Goal: Task Accomplishment & Management: Use online tool/utility

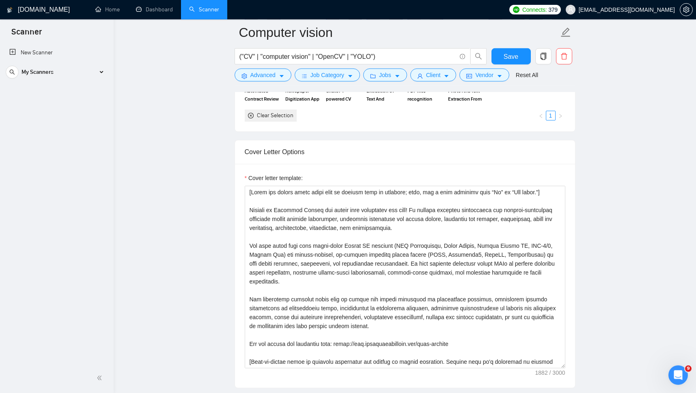
scroll to position [910, 0]
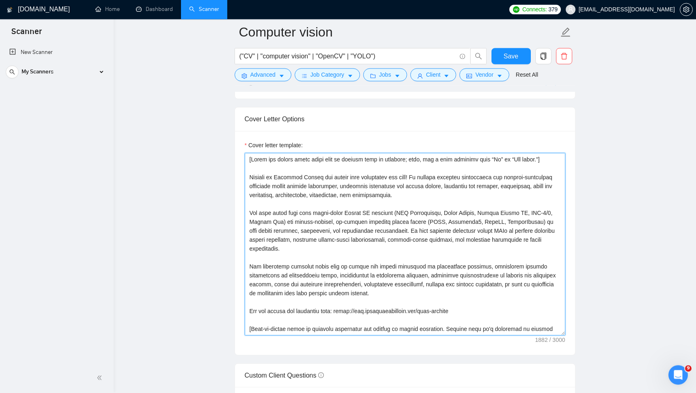
click at [412, 208] on textarea "Cover letter template:" at bounding box center [405, 244] width 321 height 183
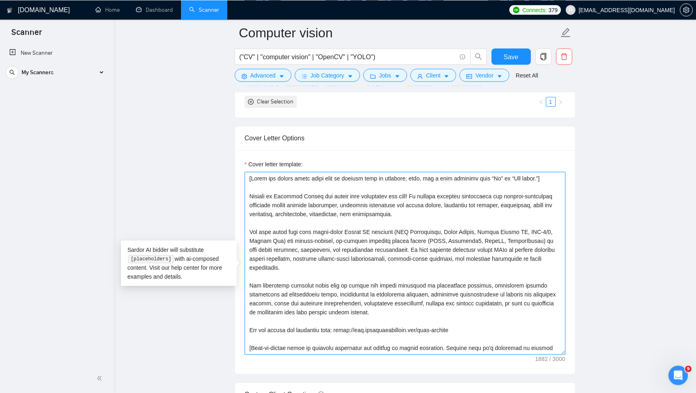
scroll to position [890, 0]
click at [396, 271] on textarea "Cover letter template:" at bounding box center [405, 264] width 321 height 183
click at [390, 293] on textarea "Cover letter template:" at bounding box center [405, 264] width 321 height 183
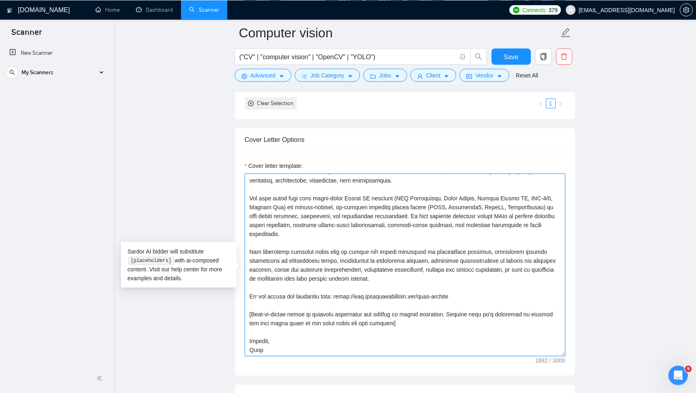
click at [290, 302] on textarea "Cover letter template:" at bounding box center [405, 264] width 321 height 183
click at [320, 306] on textarea "Cover letter template:" at bounding box center [405, 264] width 321 height 183
click at [324, 302] on textarea "Cover letter template:" at bounding box center [405, 264] width 321 height 183
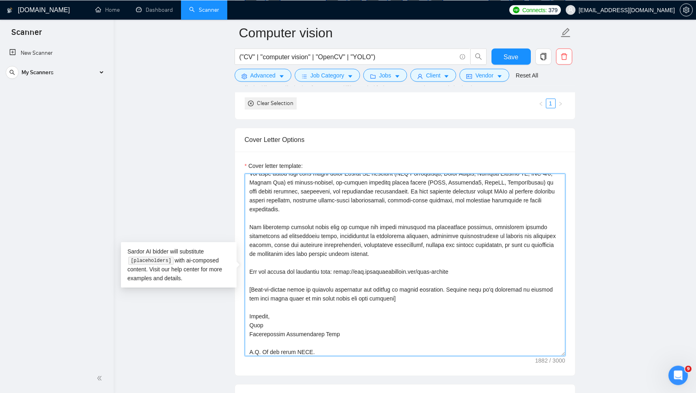
scroll to position [66, 0]
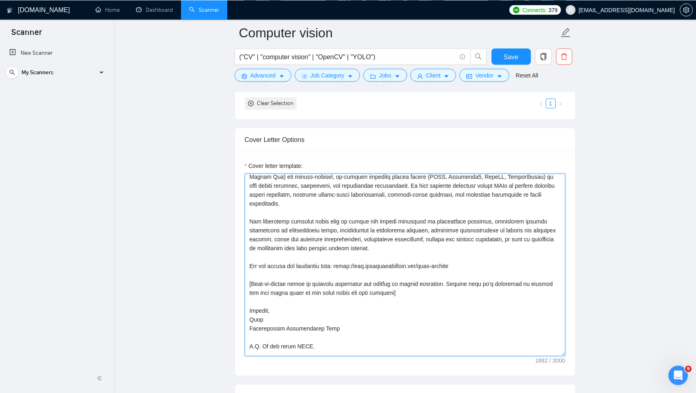
click at [250, 272] on textarea "Cover letter template:" at bounding box center [405, 264] width 321 height 183
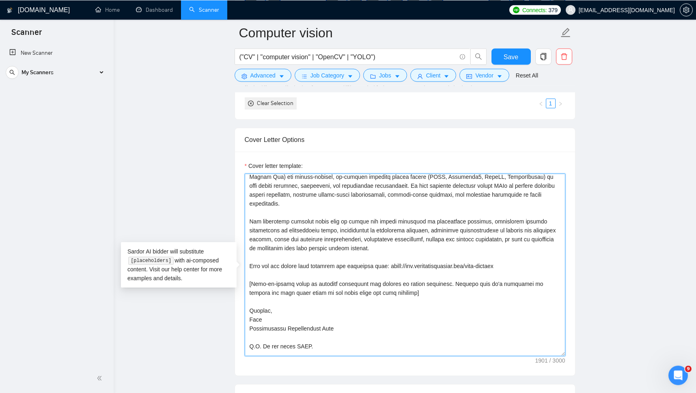
click at [384, 272] on textarea "Cover letter template:" at bounding box center [405, 264] width 321 height 183
click at [249, 273] on textarea "Cover letter template:" at bounding box center [405, 264] width 321 height 183
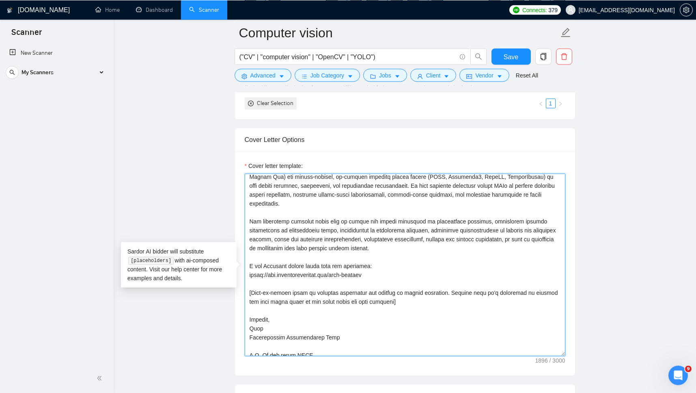
click at [380, 282] on textarea "Cover letter template:" at bounding box center [405, 264] width 321 height 183
paste textarea "Feature Extraction AI For Engineering Drawings"
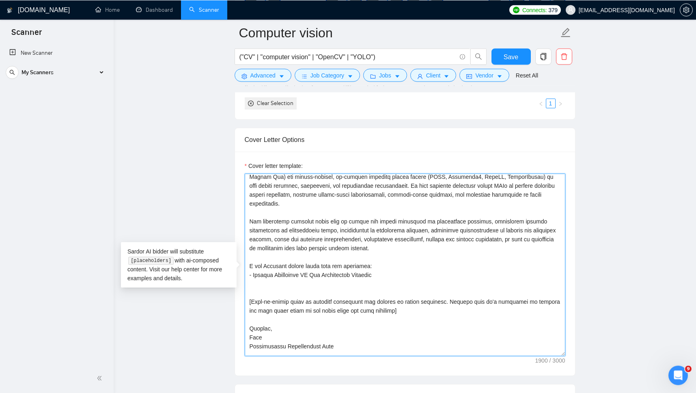
click at [376, 277] on textarea "Cover letter template:" at bounding box center [405, 264] width 321 height 183
paste textarea "[URL][DOMAIN_NAME]"
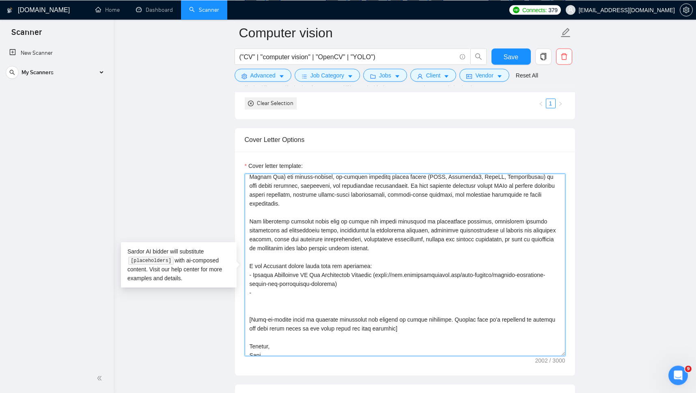
paste textarea "system for extracting articles from southeast newspapers"
click at [255, 298] on textarea "Cover letter template:" at bounding box center [405, 264] width 321 height 183
click at [351, 300] on textarea "Cover letter template:" at bounding box center [405, 264] width 321 height 183
click at [374, 298] on textarea "Cover letter template:" at bounding box center [405, 264] width 321 height 183
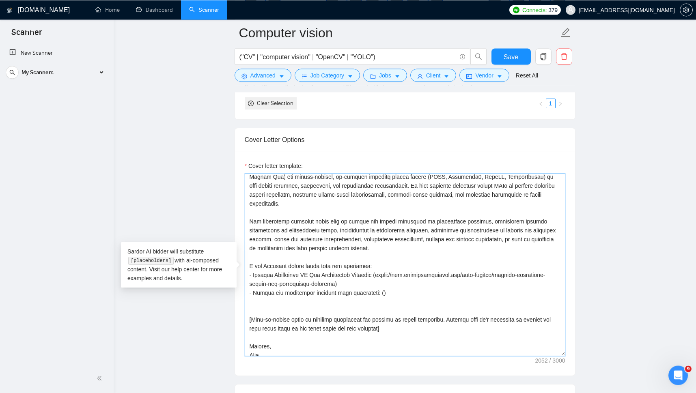
paste textarea "[URL][DOMAIN_NAME]"
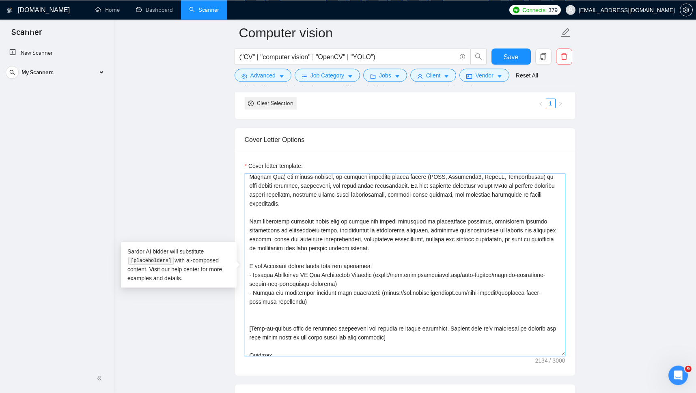
type textarea "[Lorem ips dolors ametc adipi elit se doeiusm temp in utlabore; etdo, mag a eni…"
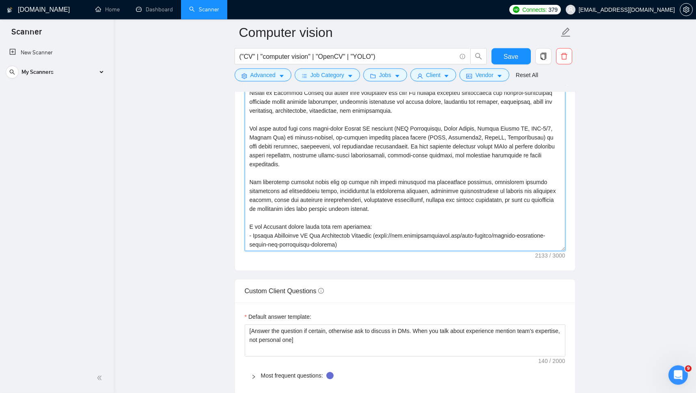
scroll to position [1059, 0]
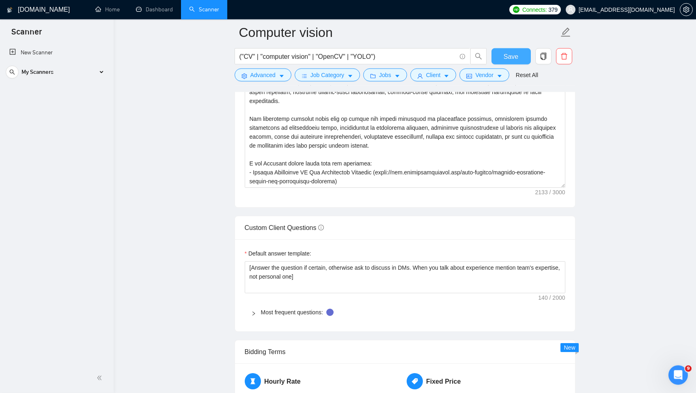
click at [510, 57] on span "Save" at bounding box center [511, 57] width 15 height 10
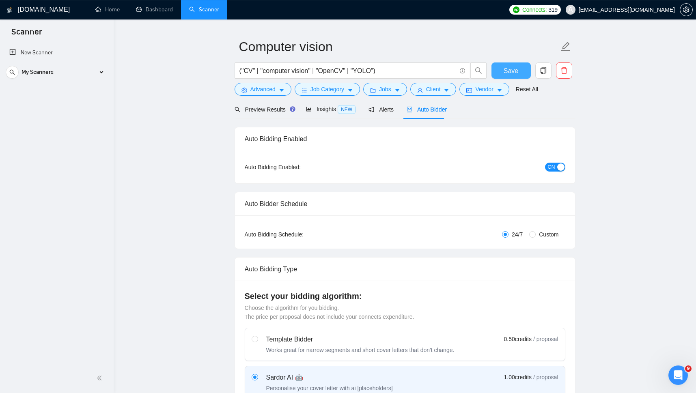
scroll to position [0, 0]
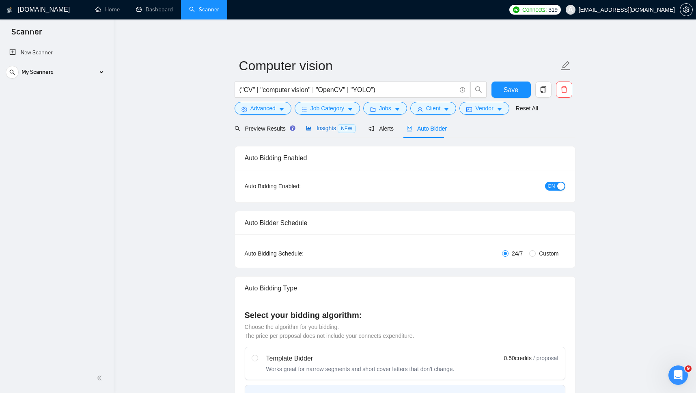
click at [321, 131] on span "Insights NEW" at bounding box center [331, 128] width 50 height 6
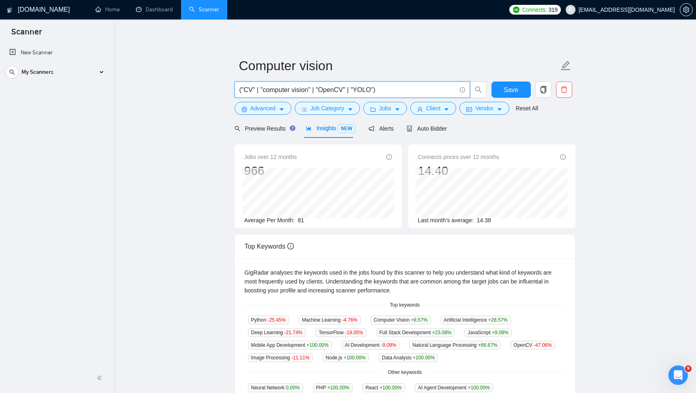
click at [284, 89] on input "("CV" | "computer vision" | "OpenCV" | "YOLO")" at bounding box center [348, 90] width 217 height 10
click at [421, 132] on span "Auto Bidder" at bounding box center [427, 128] width 40 height 6
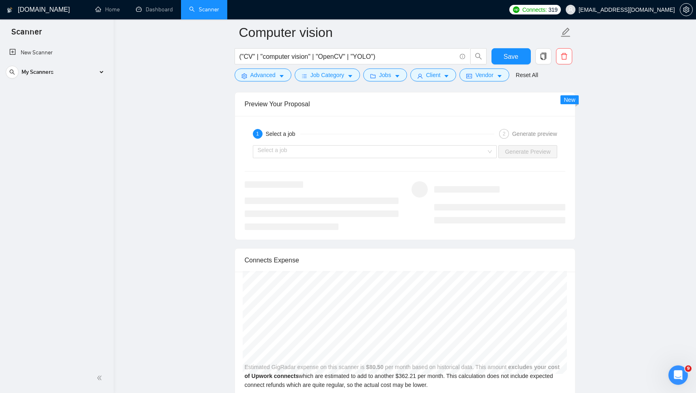
scroll to position [1609, 0]
click at [491, 160] on div "Select a job" at bounding box center [375, 153] width 244 height 13
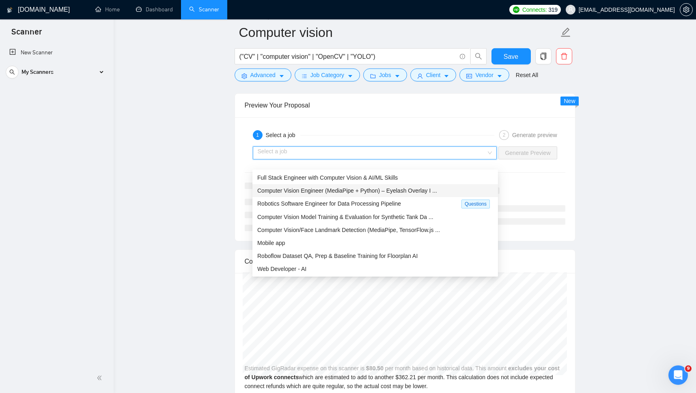
click at [331, 190] on span "Computer Vision Engineer (MediaPipe + Python) – Eyelash Overlay I ..." at bounding box center [347, 191] width 180 height 6
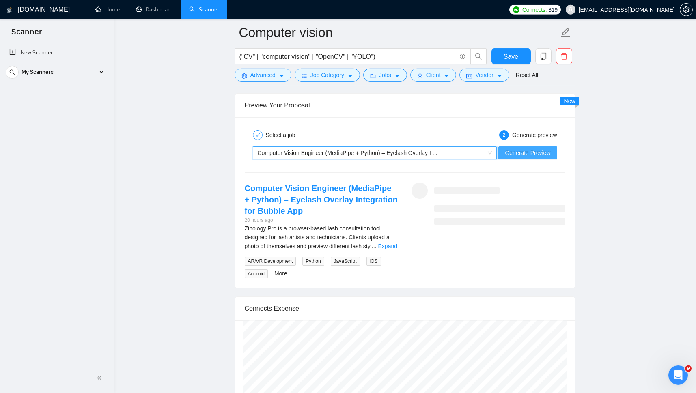
click at [530, 158] on span "Generate Preview" at bounding box center [527, 153] width 45 height 9
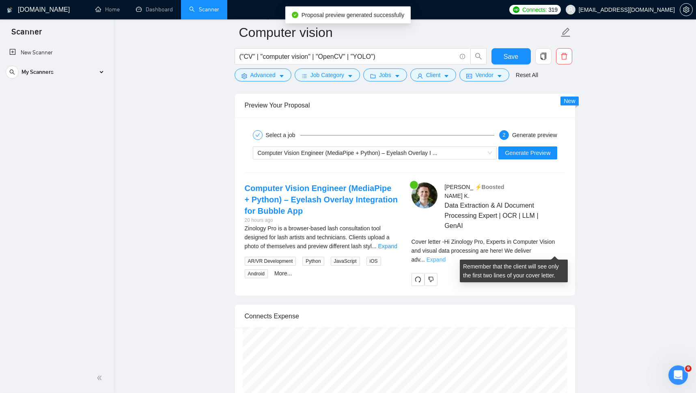
click at [446, 257] on link "Expand" at bounding box center [436, 260] width 19 height 6
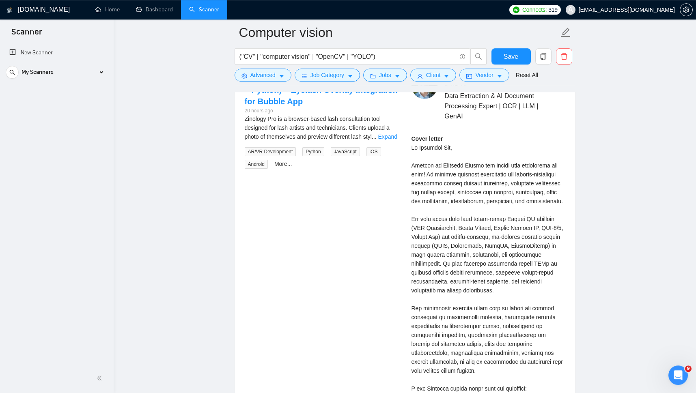
scroll to position [1723, 0]
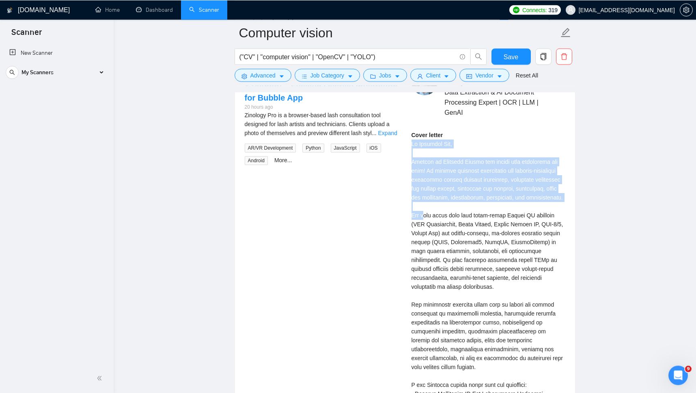
drag, startPoint x: 411, startPoint y: 143, endPoint x: 425, endPoint y: 221, distance: 79.1
click at [425, 221] on div "[PERSON_NAME] ⚡️Boosted Data Extraction & AI Document Processing Expert | OCR |…" at bounding box center [488, 316] width 167 height 494
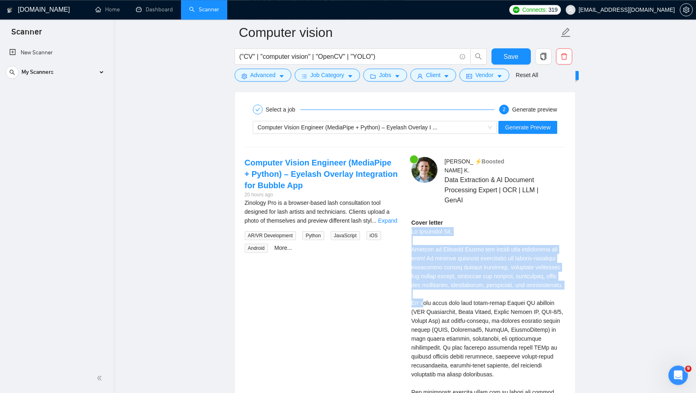
scroll to position [1633, 0]
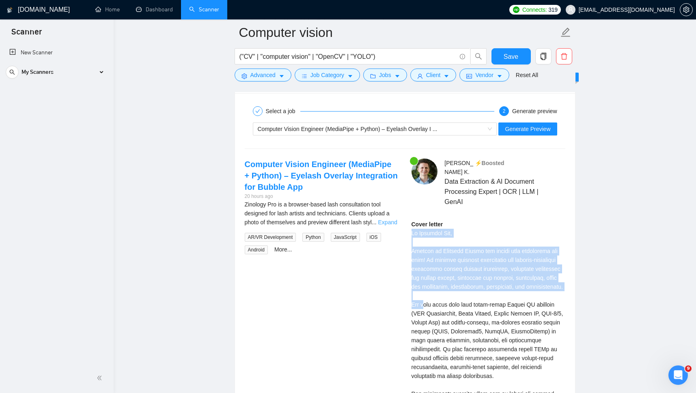
click at [386, 226] on link "Expand" at bounding box center [387, 222] width 19 height 6
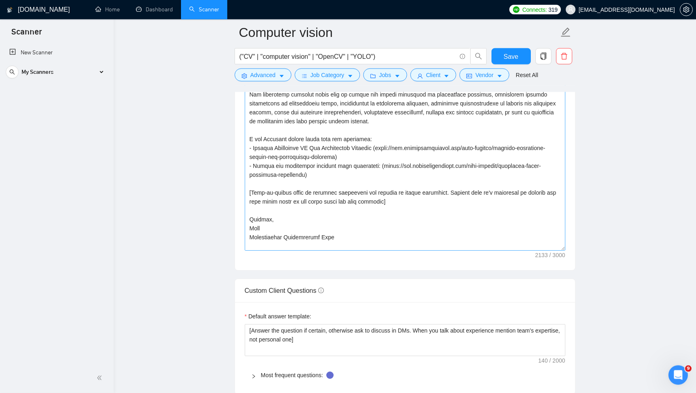
scroll to position [88, 0]
click at [298, 192] on textarea "Cover letter template:" at bounding box center [405, 159] width 321 height 183
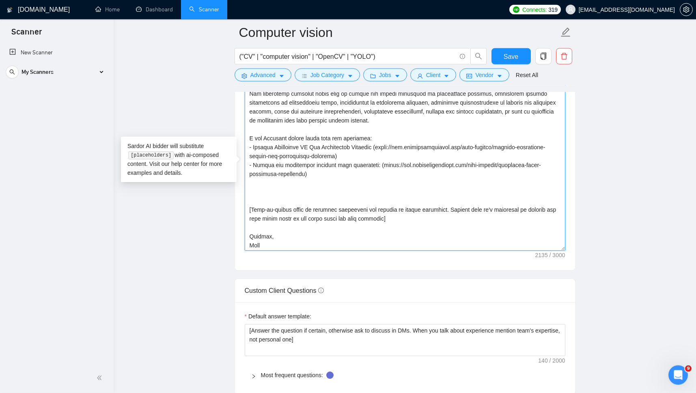
paste textarea "[Propose a solution (1–2 sentences, max 40 words) as a preliminary approach bas…"
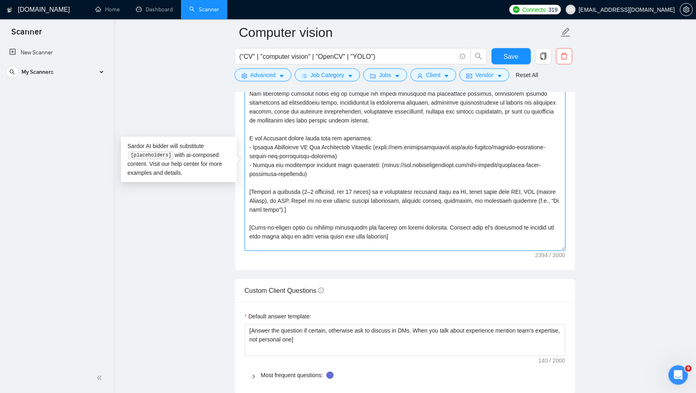
click at [459, 198] on textarea "Cover letter template:" at bounding box center [405, 159] width 321 height 183
click at [305, 212] on textarea "Cover letter template:" at bounding box center [405, 159] width 321 height 183
click at [303, 208] on textarea "Cover letter template:" at bounding box center [405, 159] width 321 height 183
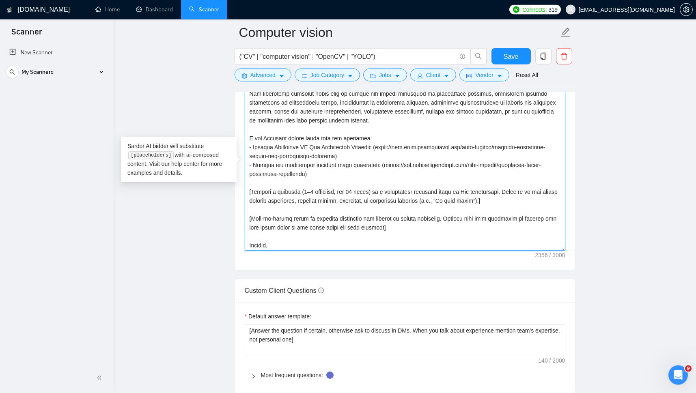
click at [466, 195] on textarea "Cover letter template:" at bounding box center [405, 159] width 321 height 183
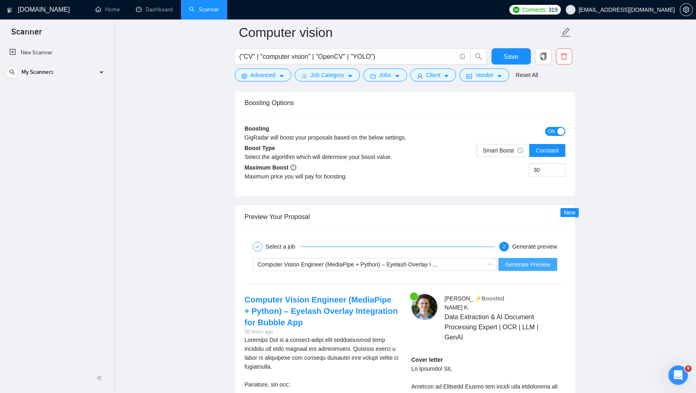
scroll to position [1498, 0]
click at [521, 266] on button "Generate Preview" at bounding box center [528, 263] width 58 height 13
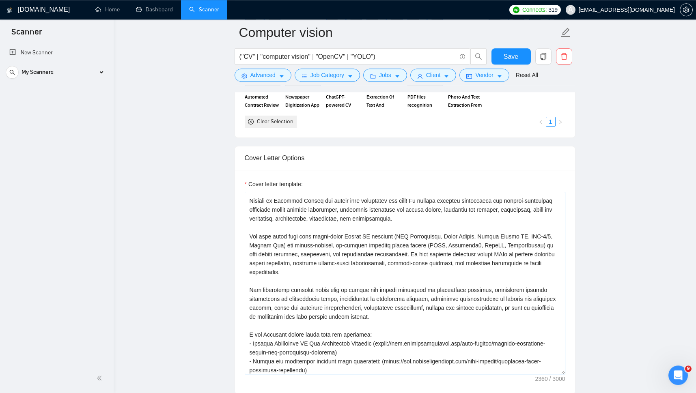
scroll to position [0, 0]
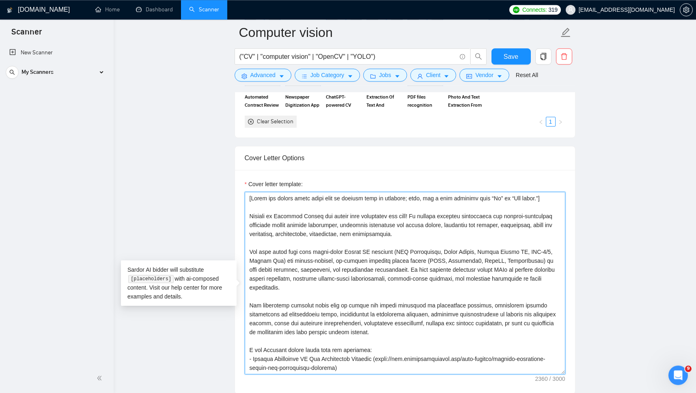
drag, startPoint x: 320, startPoint y: 294, endPoint x: 246, endPoint y: 255, distance: 83.7
click at [246, 255] on textarea "Cover letter template:" at bounding box center [405, 283] width 321 height 183
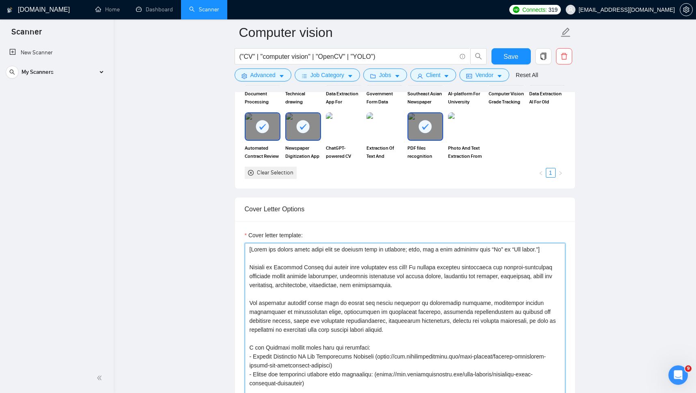
scroll to position [817, 0]
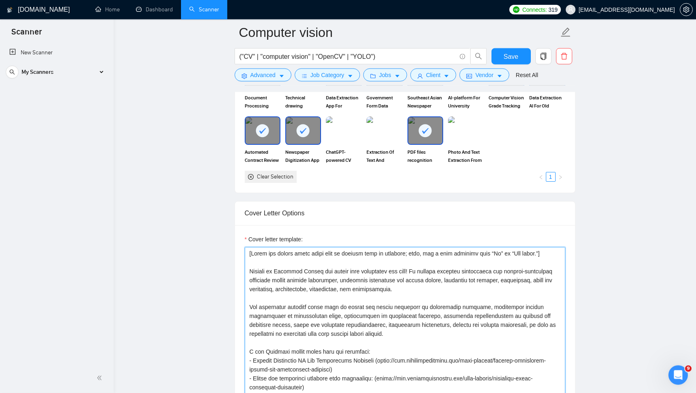
drag, startPoint x: 410, startPoint y: 295, endPoint x: 413, endPoint y: 277, distance: 18.4
click at [413, 277] on textarea "Cover letter template:" at bounding box center [405, 338] width 321 height 183
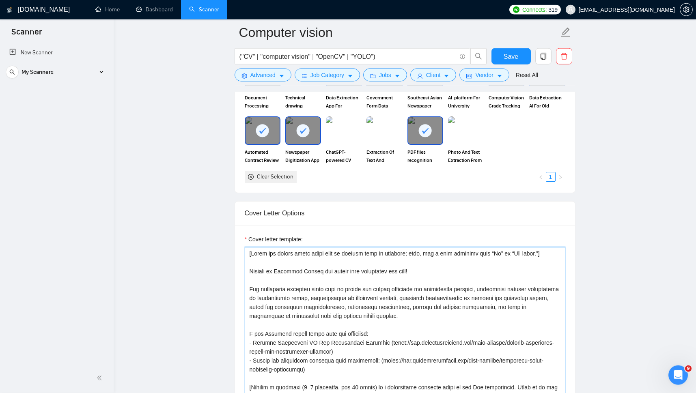
click at [254, 295] on textarea "Cover letter template:" at bounding box center [405, 338] width 321 height 183
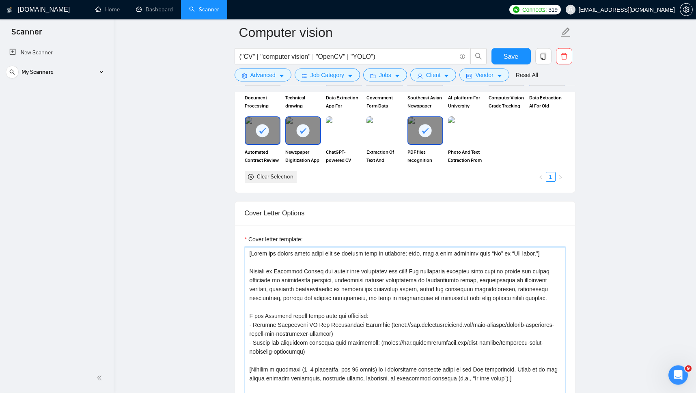
click at [453, 334] on textarea "Cover letter template:" at bounding box center [405, 338] width 321 height 183
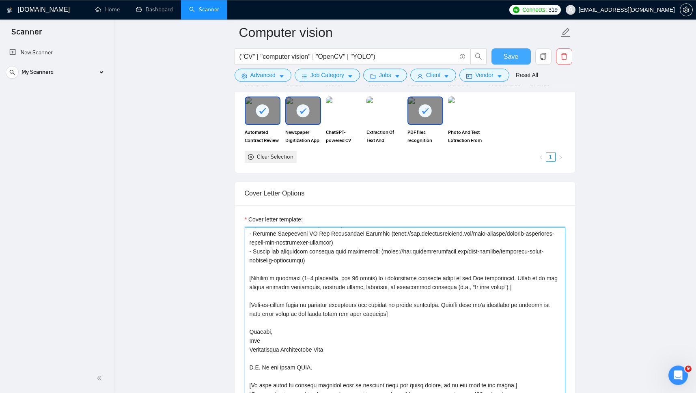
scroll to position [849, 0]
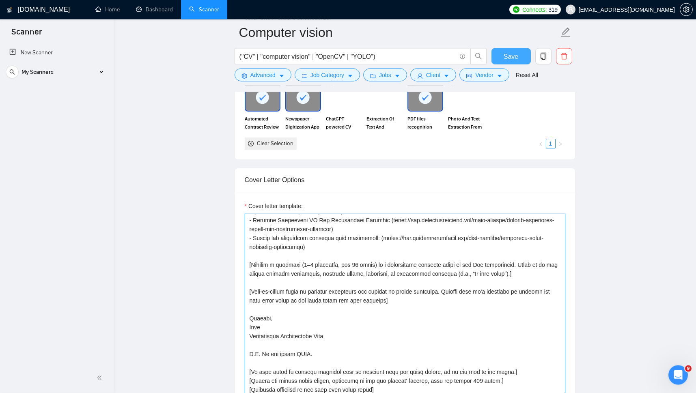
type textarea "[Lorem ips dolors ametc adipi elit se doeiusm temp in utlabore; etdo, mag a eni…"
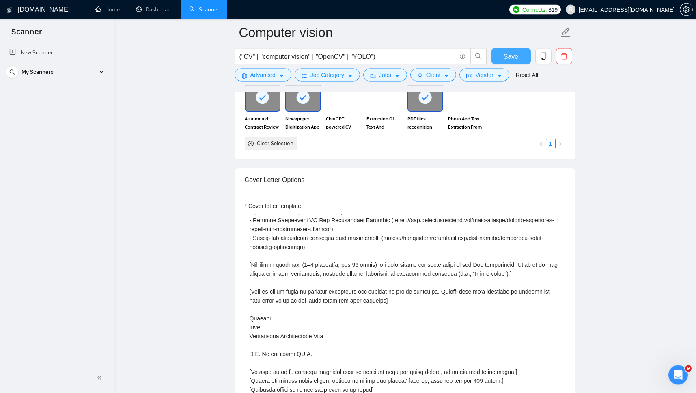
click at [512, 56] on span "Save" at bounding box center [511, 57] width 15 height 10
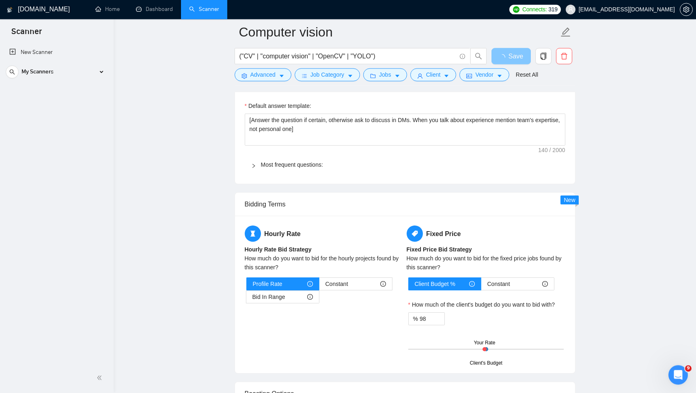
scroll to position [1207, 0]
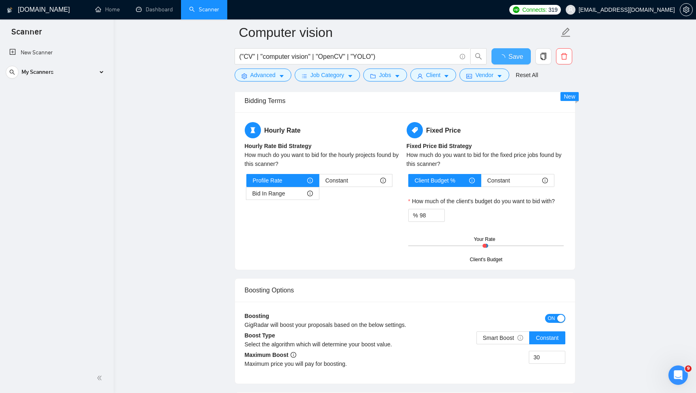
checkbox input "true"
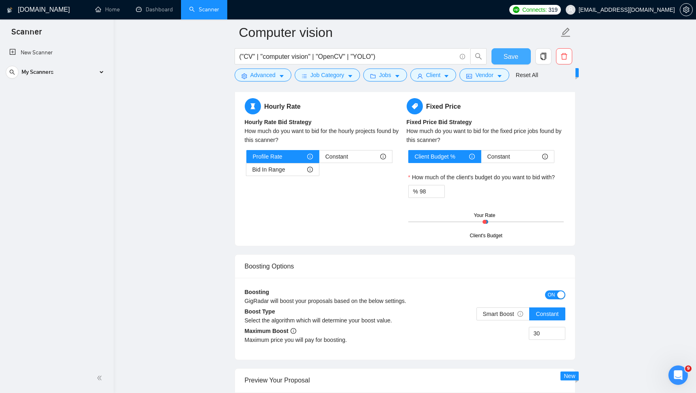
click at [512, 60] on span "Save" at bounding box center [511, 57] width 15 height 10
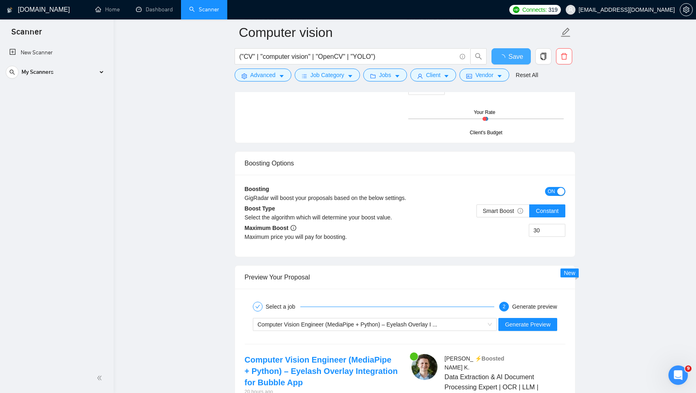
checkbox input "true"
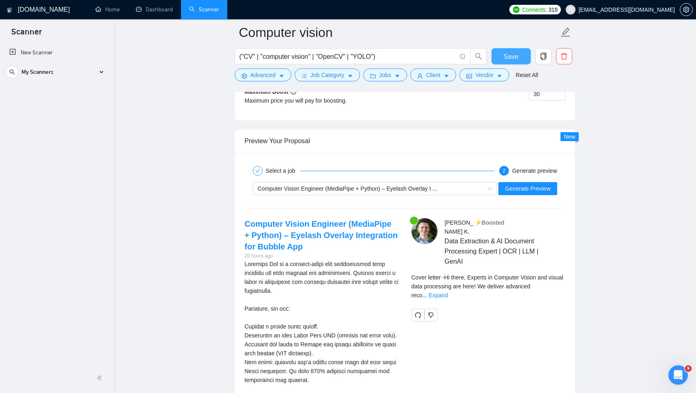
scroll to position [1574, 0]
click at [532, 193] on span "Generate Preview" at bounding box center [527, 188] width 45 height 9
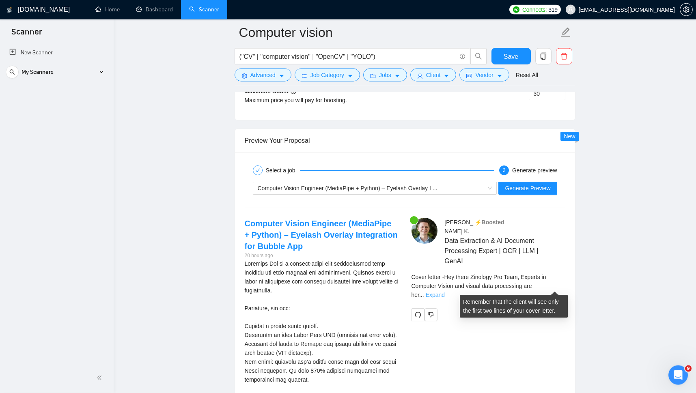
click at [445, 292] on link "Expand" at bounding box center [435, 295] width 19 height 6
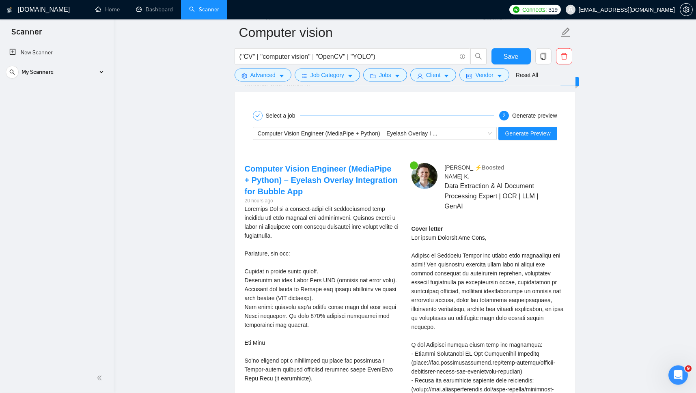
scroll to position [1615, 0]
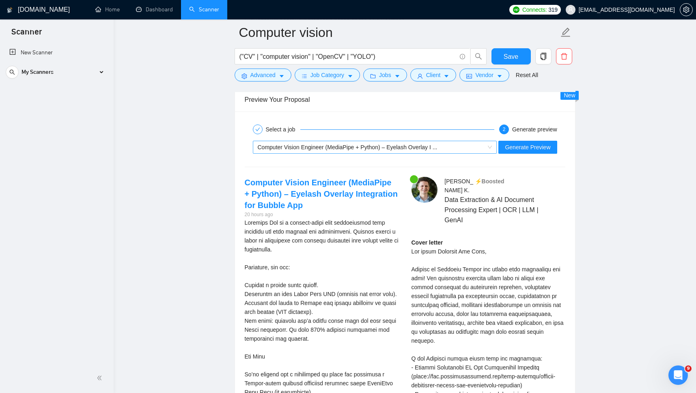
click at [309, 151] on span "Computer Vision Engineer (MediaPipe + Python) – Eyelash Overlay I ..." at bounding box center [348, 147] width 180 height 6
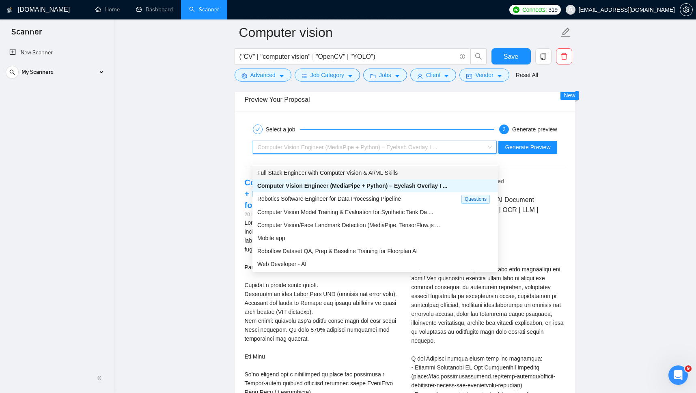
click at [316, 173] on span "Full Stack Engineer with Computer Vision & AI/ML Skills" at bounding box center [327, 173] width 140 height 6
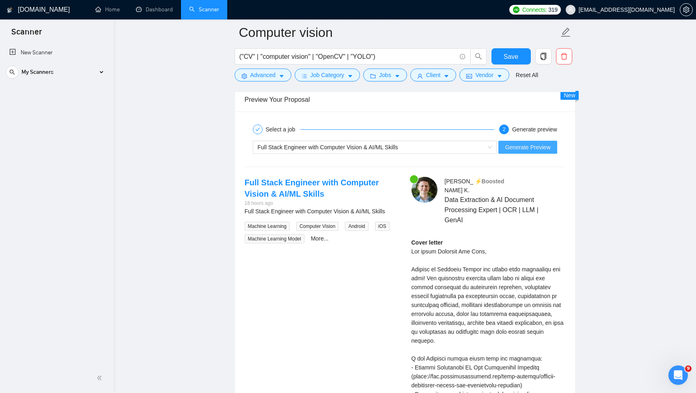
click at [518, 152] on span "Generate Preview" at bounding box center [527, 147] width 45 height 9
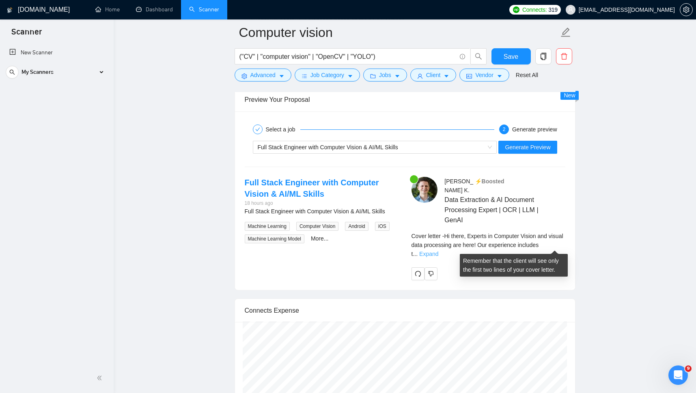
click at [439, 251] on link "Expand" at bounding box center [428, 254] width 19 height 6
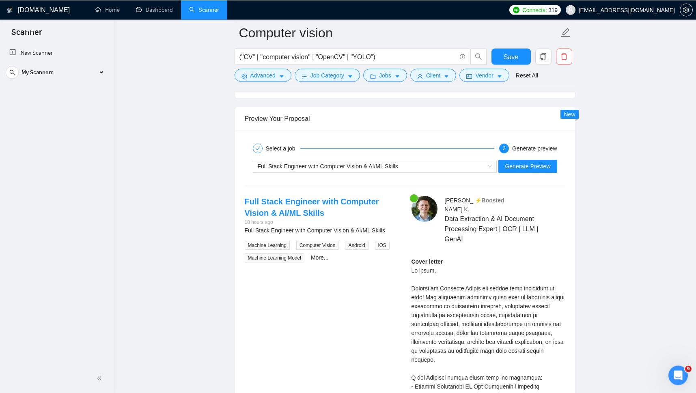
scroll to position [1590, 0]
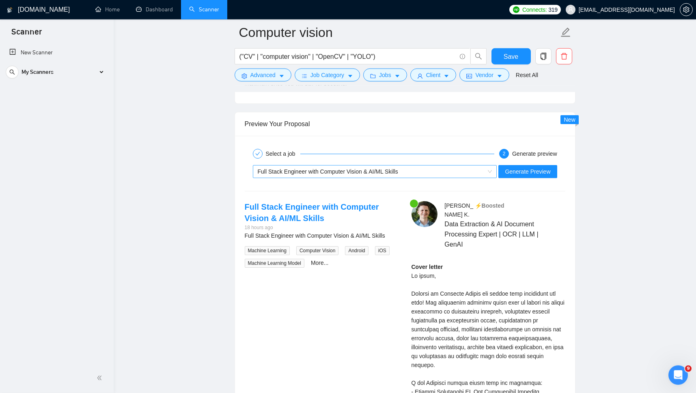
click at [437, 178] on div "Full Stack Engineer with Computer Vision & AI/ML Skills" at bounding box center [371, 172] width 227 height 12
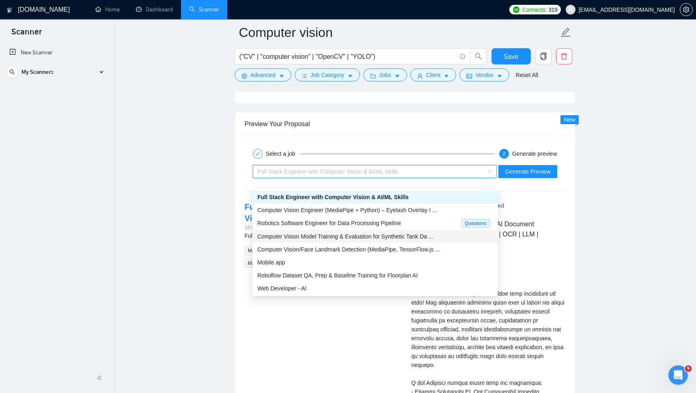
click at [348, 238] on span "Computer Vision Model Training & Evaluation for Synthetic Tank Da ..." at bounding box center [345, 236] width 176 height 6
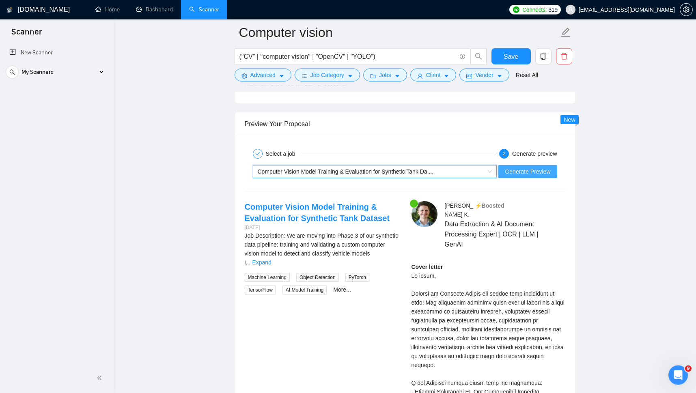
click at [532, 176] on span "Generate Preview" at bounding box center [527, 171] width 45 height 9
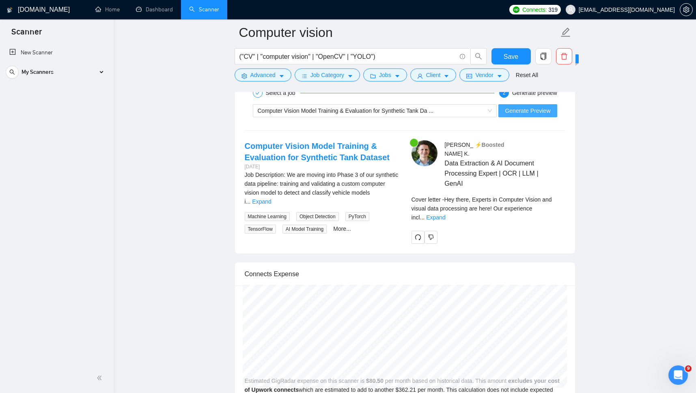
scroll to position [1556, 0]
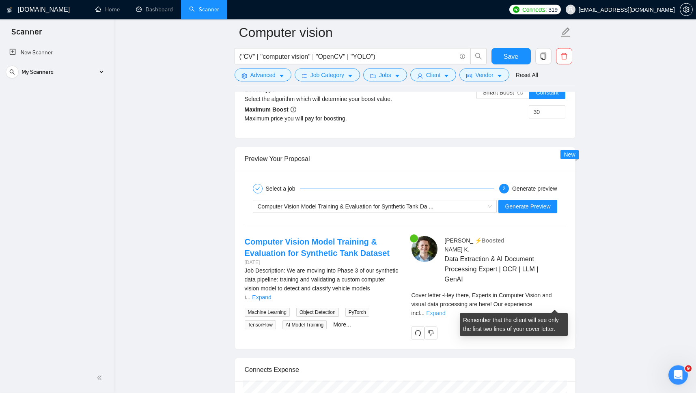
click at [445, 310] on link "Expand" at bounding box center [435, 313] width 19 height 6
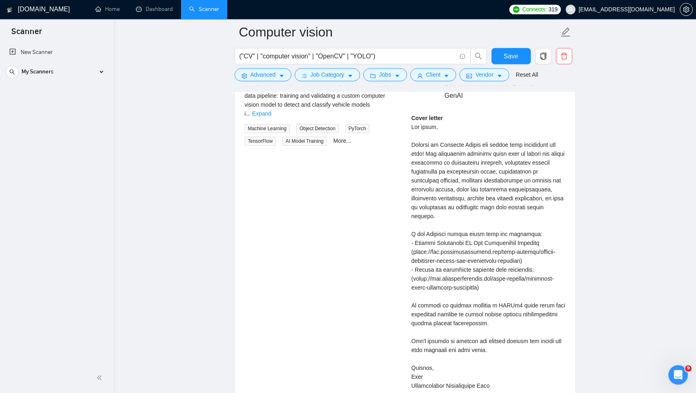
scroll to position [1700, 0]
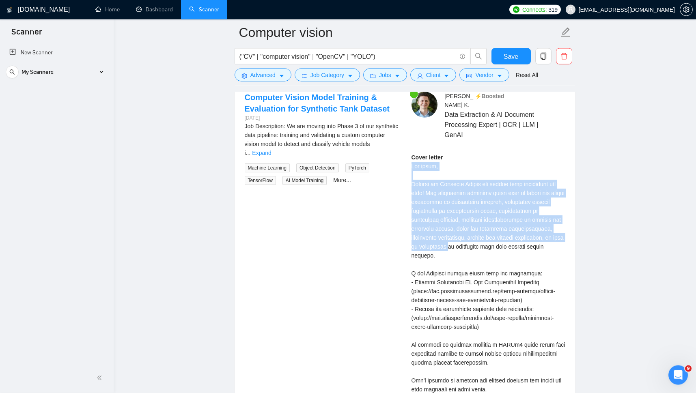
drag, startPoint x: 411, startPoint y: 166, endPoint x: 439, endPoint y: 249, distance: 87.7
click at [439, 249] on div "[PERSON_NAME] ⚡️Boosted Data Extraction & AI Document Processing Expert | OCR |…" at bounding box center [488, 281] width 167 height 378
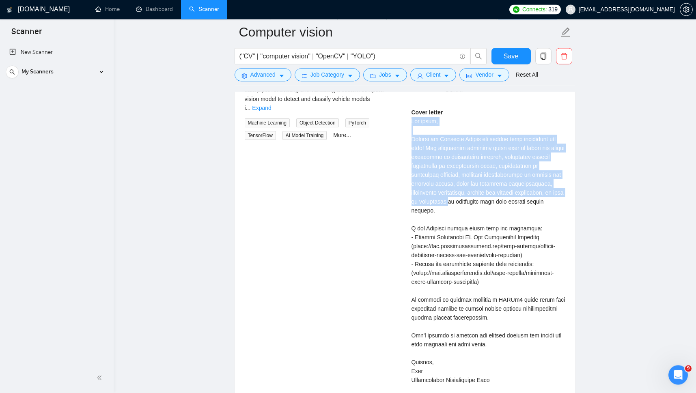
scroll to position [1745, 0]
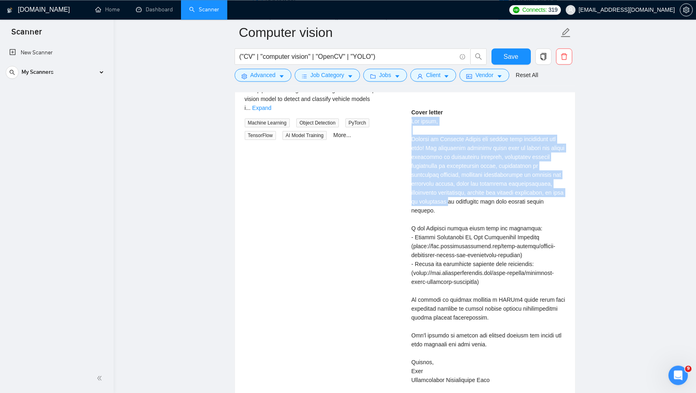
click at [523, 290] on div "Cover letter" at bounding box center [489, 255] width 154 height 295
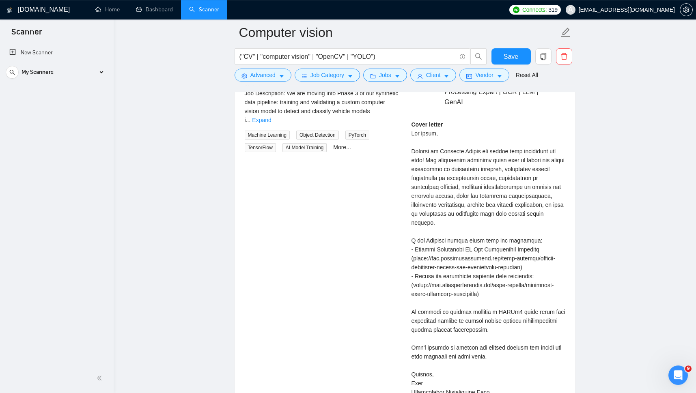
scroll to position [1703, 0]
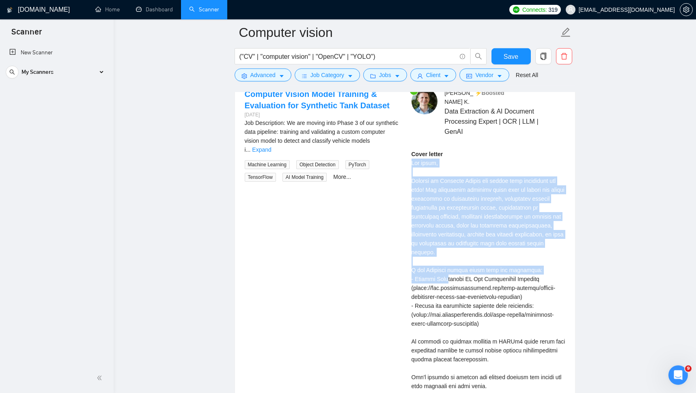
drag, startPoint x: 410, startPoint y: 164, endPoint x: 444, endPoint y: 272, distance: 112.9
click at [444, 272] on div "[PERSON_NAME] ⚡️Boosted Data Extraction & AI Document Processing Expert | OCR |…" at bounding box center [488, 278] width 167 height 378
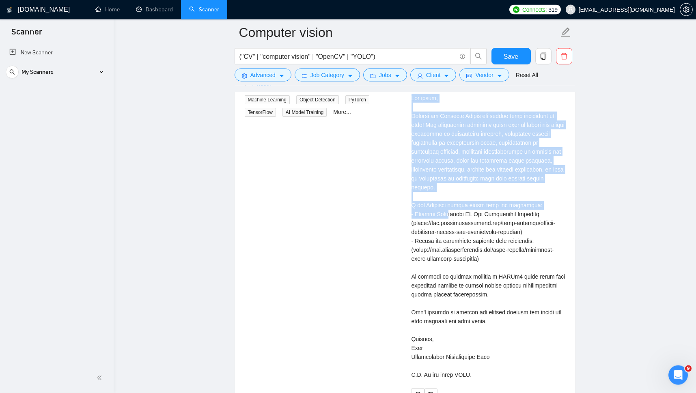
scroll to position [1769, 0]
click at [471, 363] on div "Cover letter" at bounding box center [489, 231] width 154 height 295
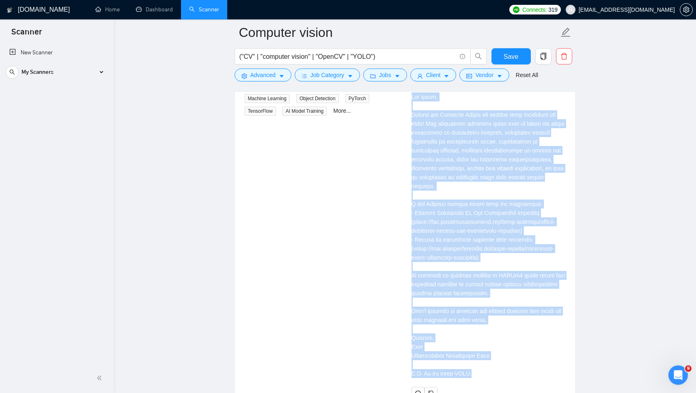
copy div "Hey there, Experts in Computer Vision and visual data processing are here! Our …"
click at [363, 199] on div "Computer Vision Model Training & Evaluation for Synthetic Tank Dataset [DATE] J…" at bounding box center [405, 211] width 334 height 378
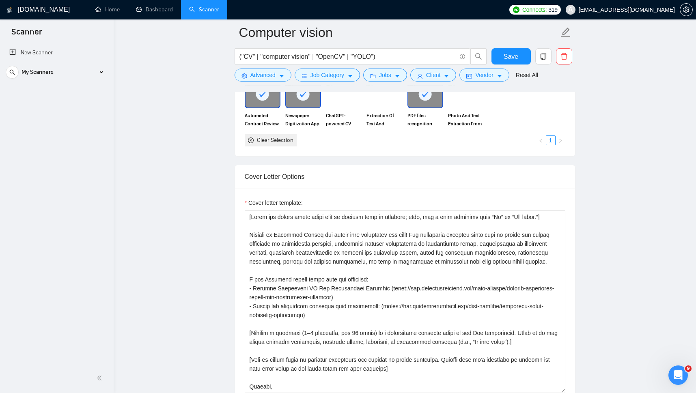
scroll to position [841, 0]
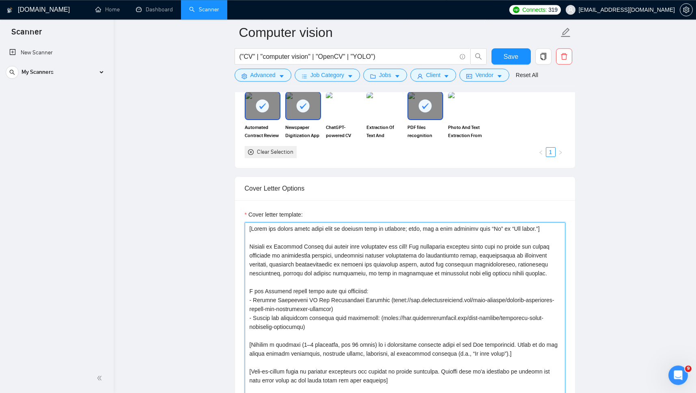
click at [315, 266] on textarea "Cover letter template:" at bounding box center [405, 314] width 321 height 183
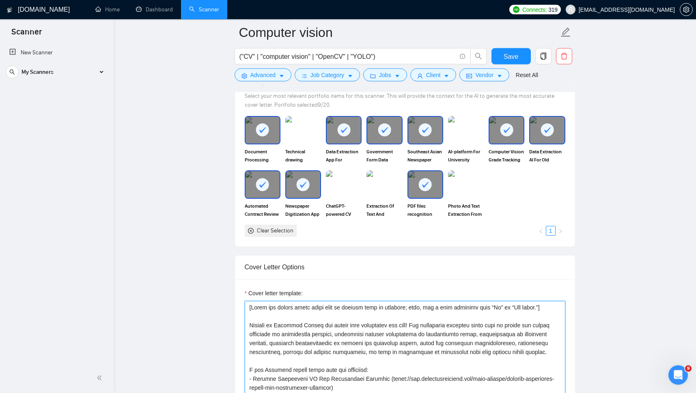
scroll to position [764, 0]
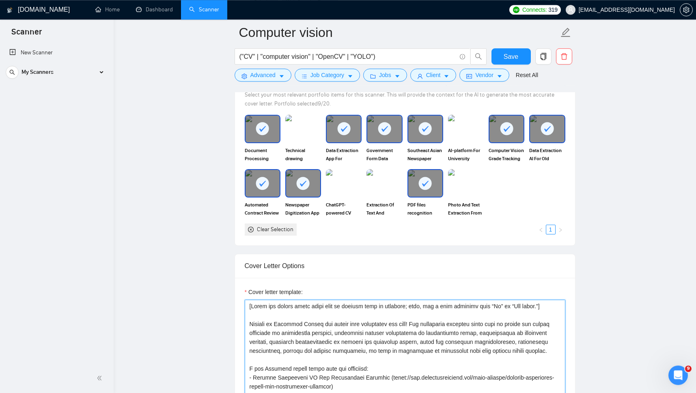
click at [408, 330] on textarea "Cover letter template:" at bounding box center [405, 391] width 321 height 183
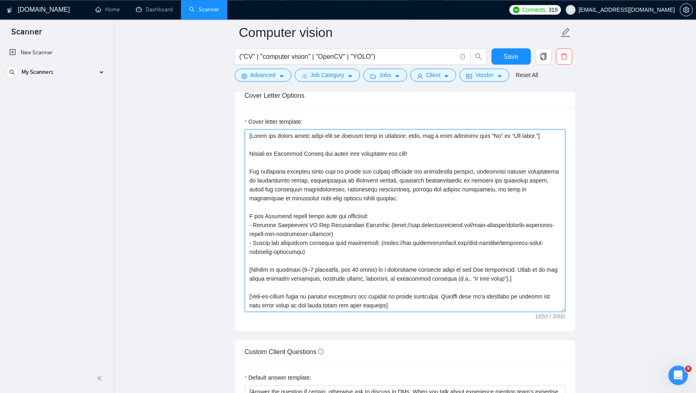
scroll to position [936, 0]
type textarea "[Lorem ips dolors ametc adipi elit se doeiusm temp in utlabore; etdo, mag a eni…"
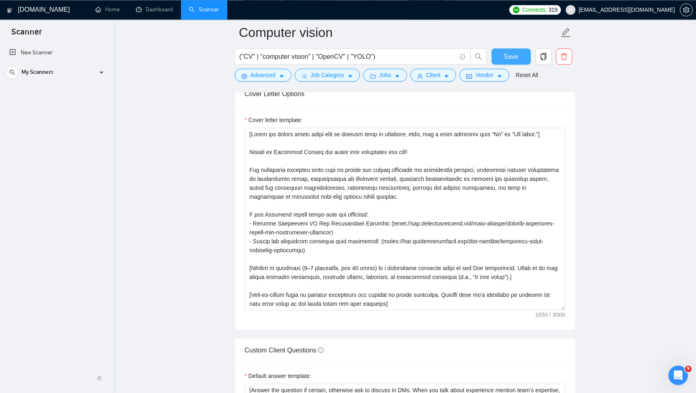
click at [513, 56] on span "Save" at bounding box center [511, 57] width 15 height 10
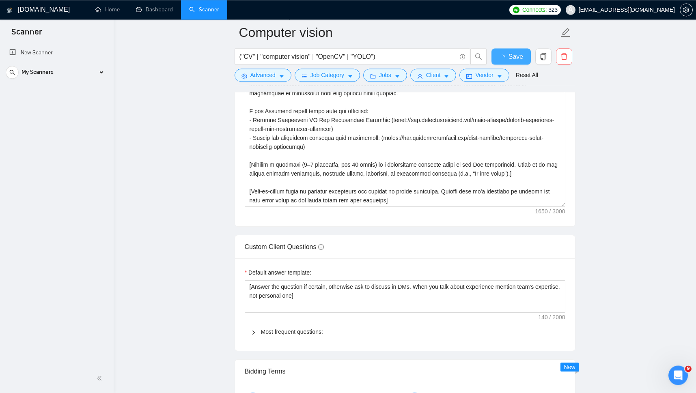
checkbox input "true"
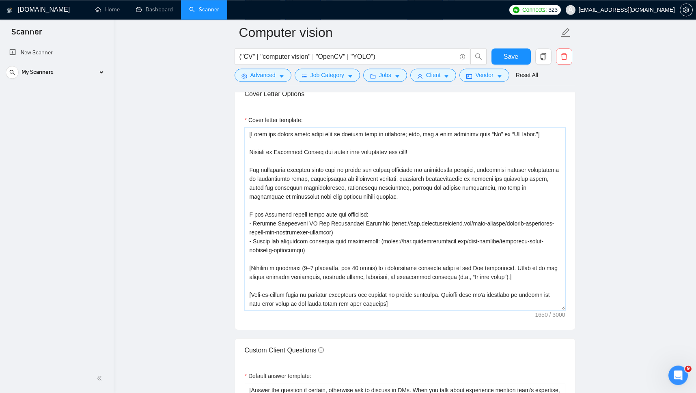
click at [353, 223] on textarea "Cover letter template:" at bounding box center [405, 219] width 321 height 183
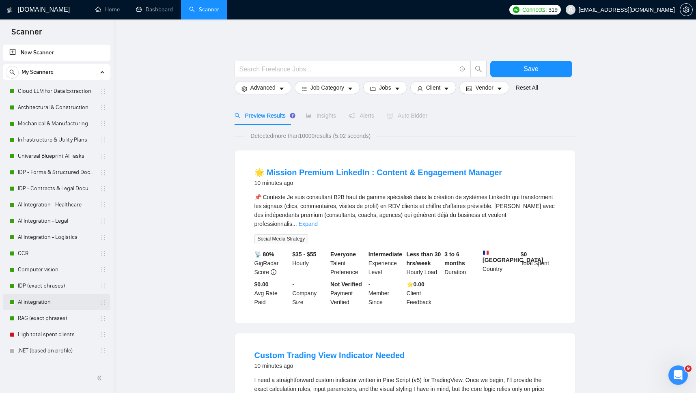
click at [40, 302] on link "AI integration" at bounding box center [56, 302] width 77 height 16
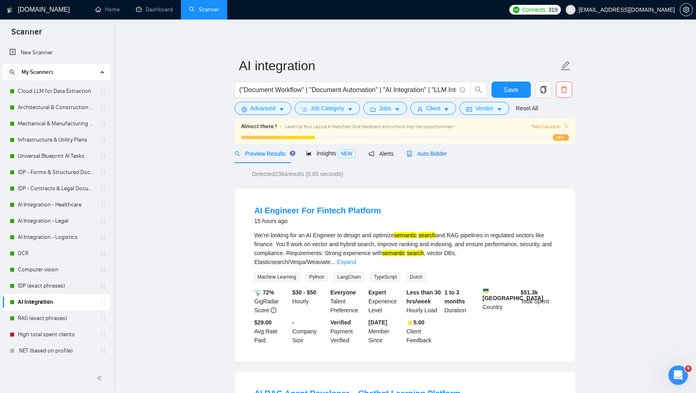
click at [418, 153] on span "Auto Bidder" at bounding box center [427, 154] width 40 height 6
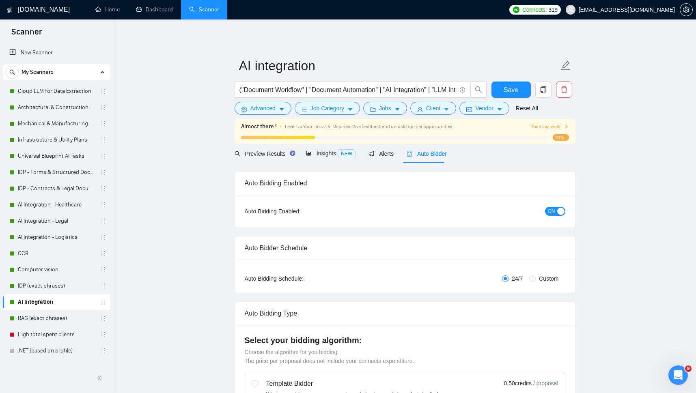
checkbox input "true"
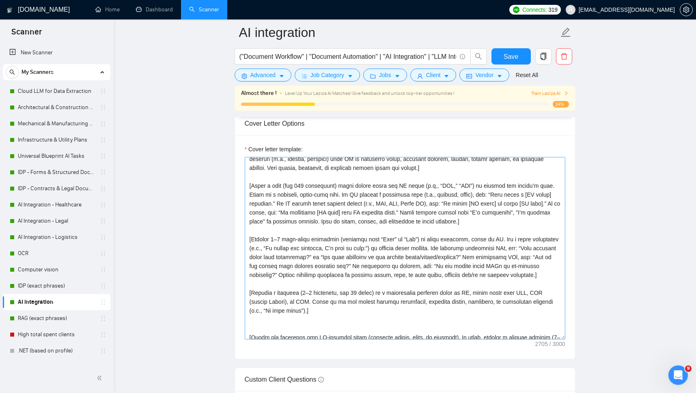
scroll to position [33, 0]
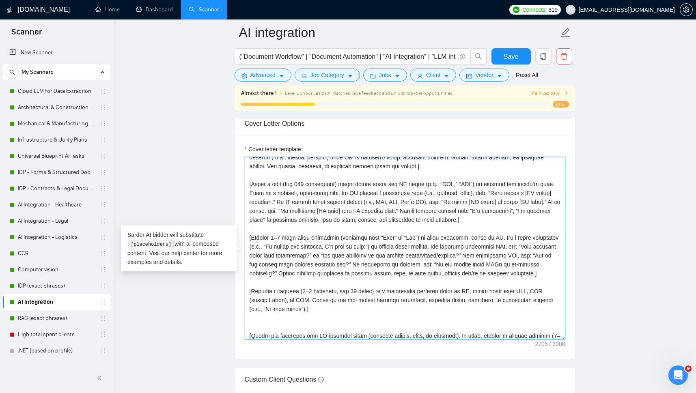
drag, startPoint x: 250, startPoint y: 308, endPoint x: 452, endPoint y: 326, distance: 203.0
click at [452, 326] on textarea "Cover letter template:" at bounding box center [405, 248] width 321 height 183
